Goal: Connect with others: Connect with other users

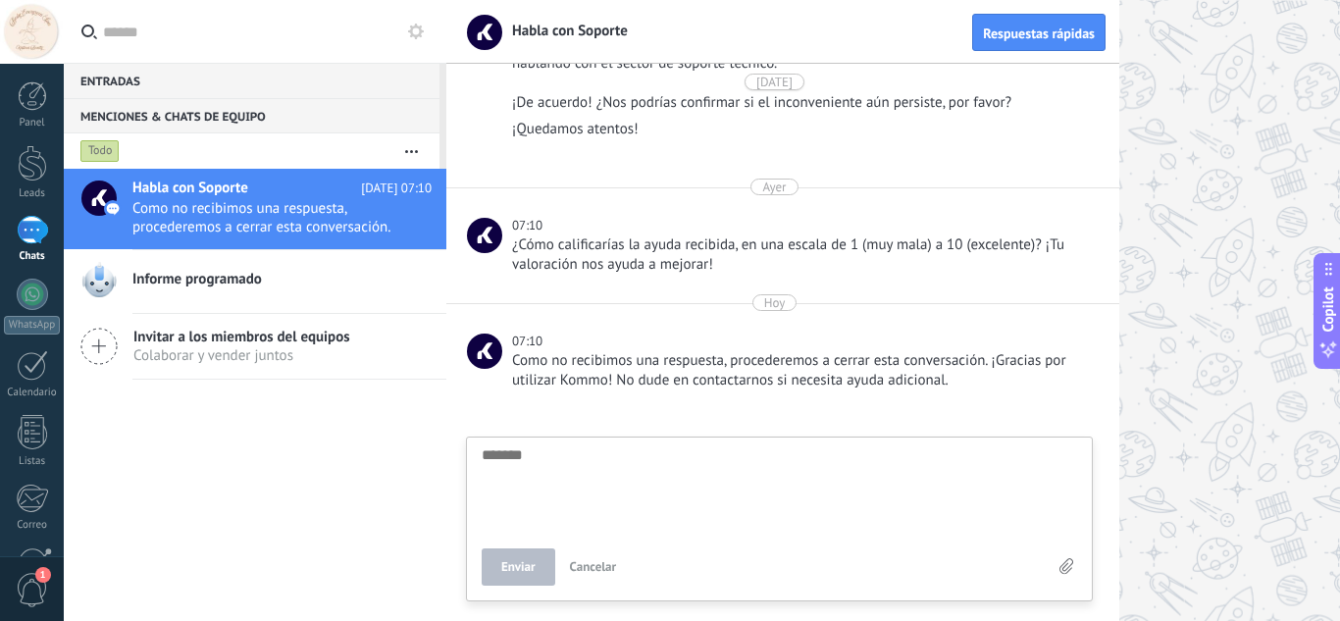
scroll to position [1906, 0]
click at [36, 303] on div at bounding box center [32, 294] width 31 height 31
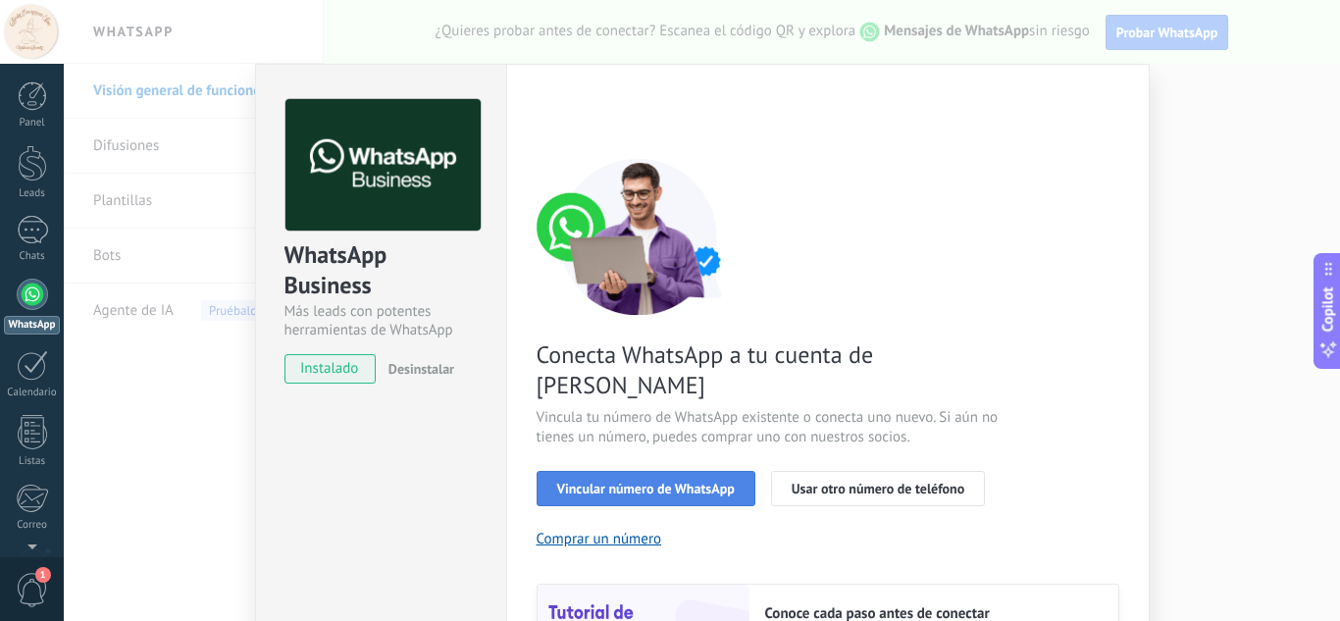
click at [645, 482] on span "Vincular número de WhatsApp" at bounding box center [646, 489] width 178 height 14
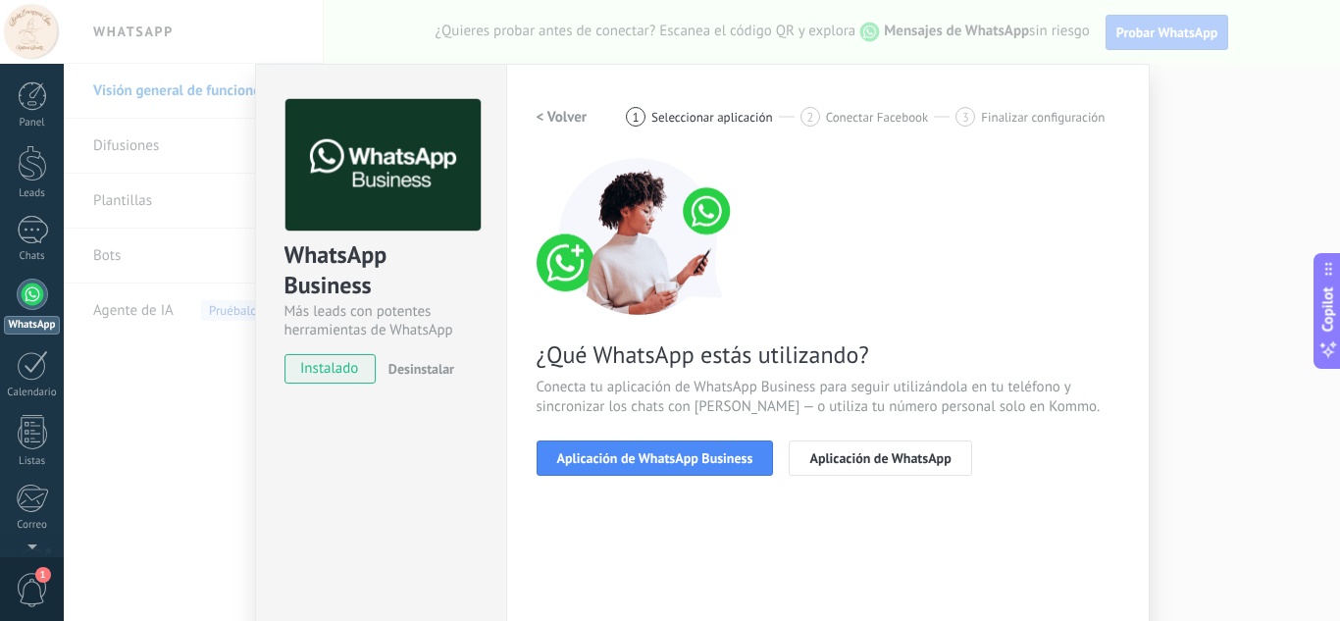
click at [645, 451] on span "Aplicación de WhatsApp Business" at bounding box center [655, 458] width 196 height 14
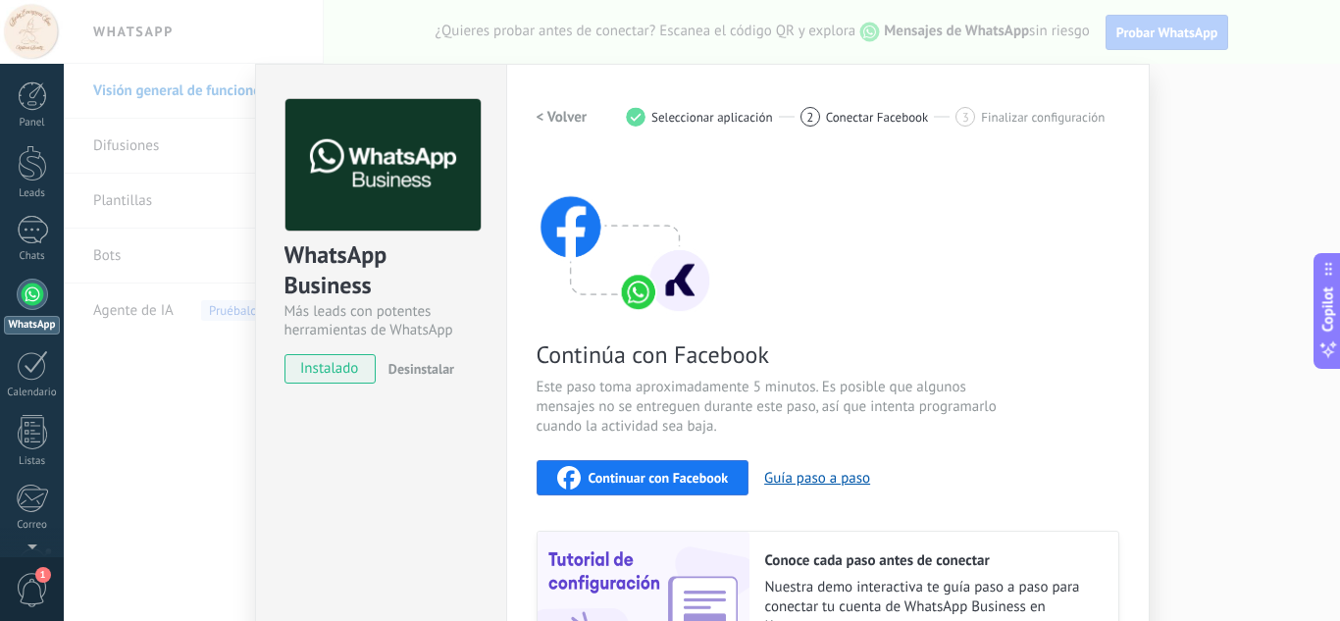
click at [644, 466] on div "Continuar con Facebook" at bounding box center [643, 478] width 172 height 24
